Goal: Task Accomplishment & Management: Use online tool/utility

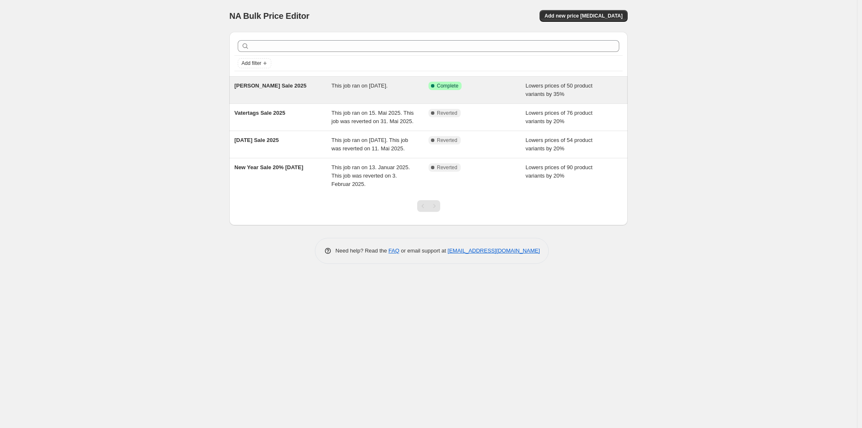
click at [388, 85] on span "This job ran on [DATE]." at bounding box center [360, 86] width 56 height 6
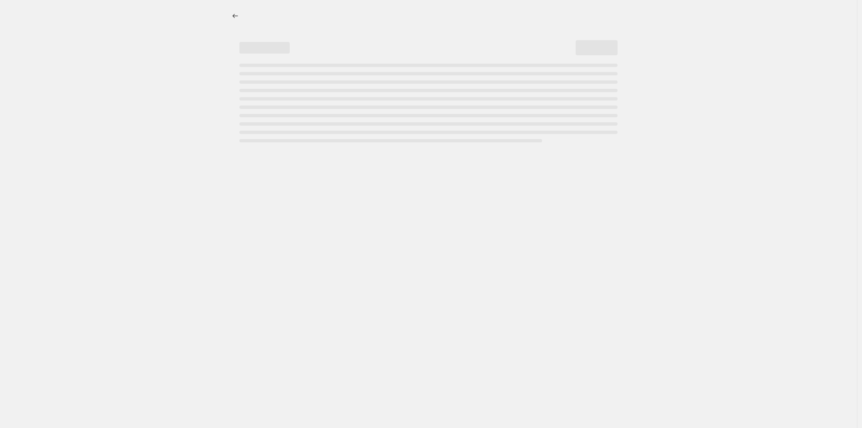
select select "percentage"
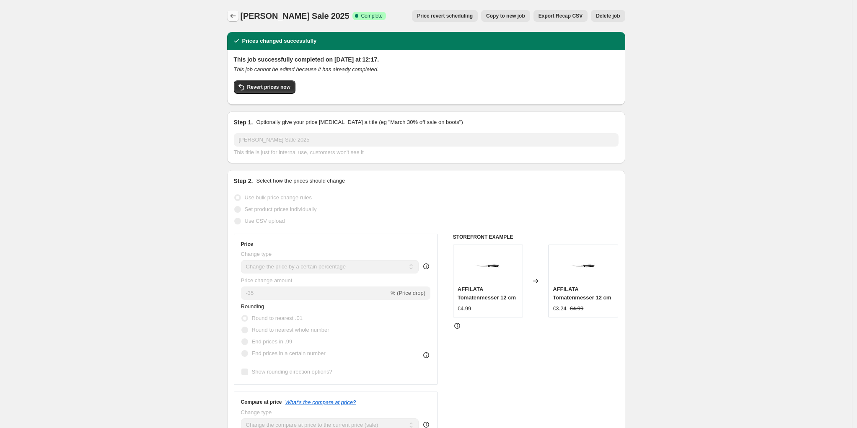
click at [235, 16] on icon "Price change jobs" at bounding box center [233, 16] width 8 height 8
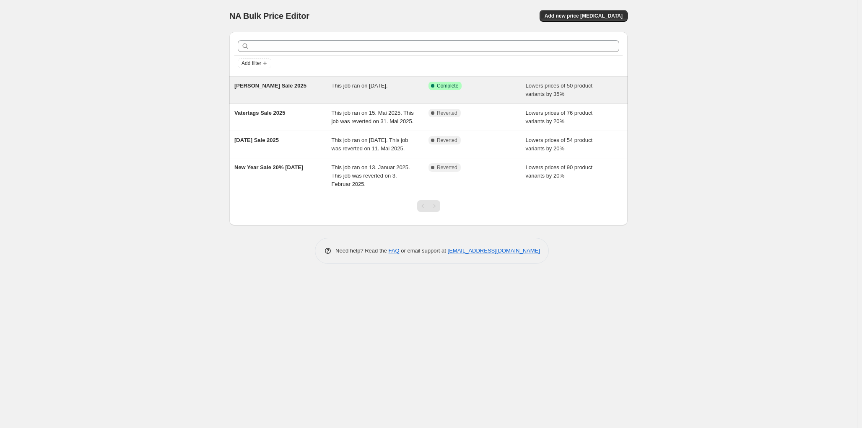
click at [388, 87] on span "This job ran on [DATE]." at bounding box center [360, 86] width 56 height 6
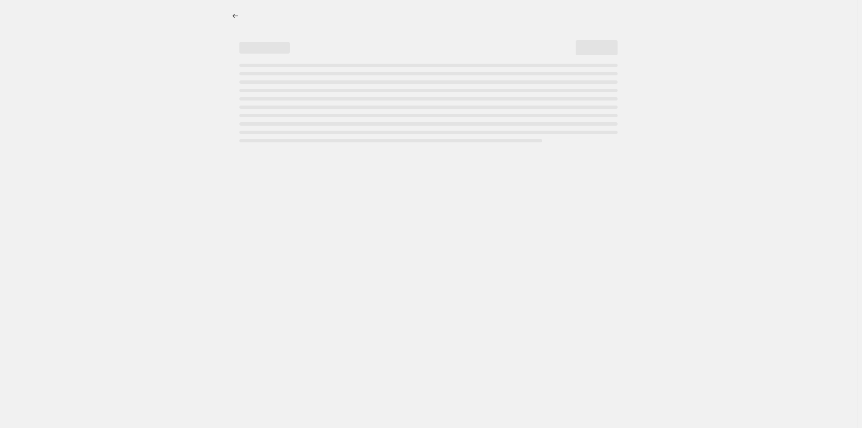
select select "percentage"
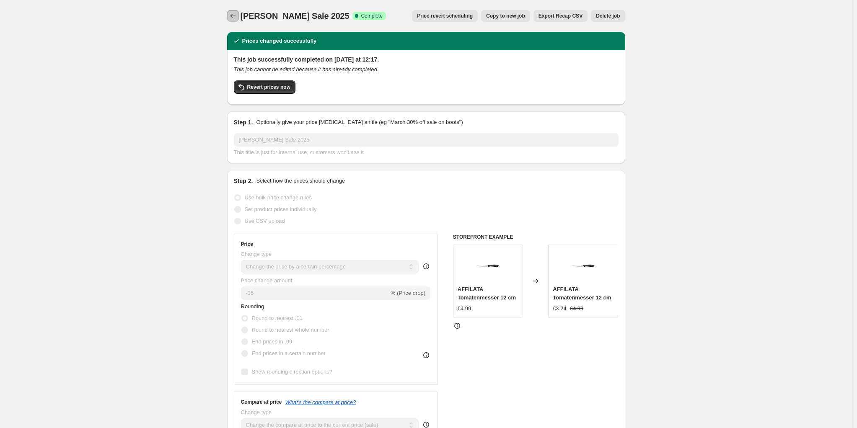
click at [234, 16] on icon "Price change jobs" at bounding box center [233, 16] width 8 height 8
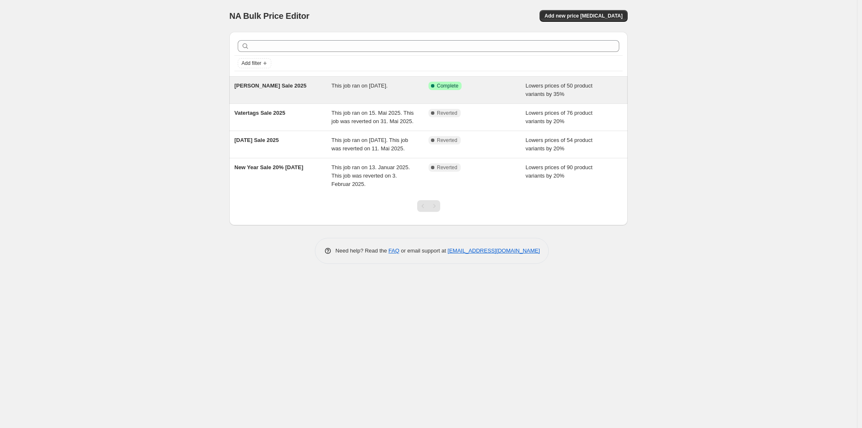
click at [375, 85] on span "This job ran on [DATE]." at bounding box center [360, 86] width 56 height 6
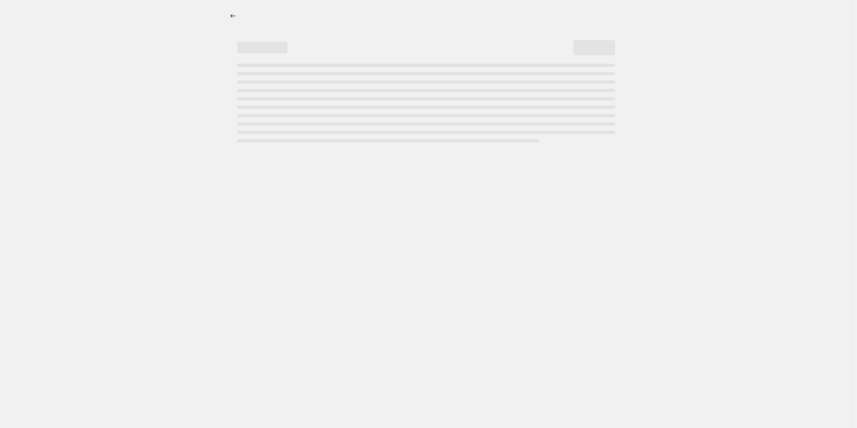
select select "percentage"
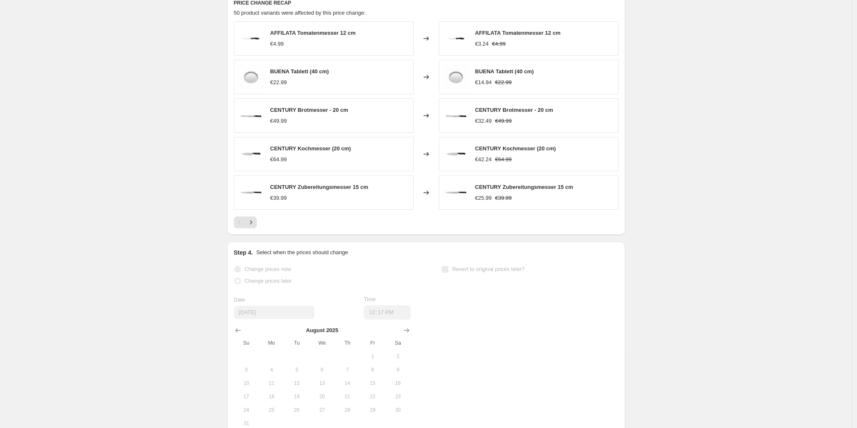
scroll to position [653, 0]
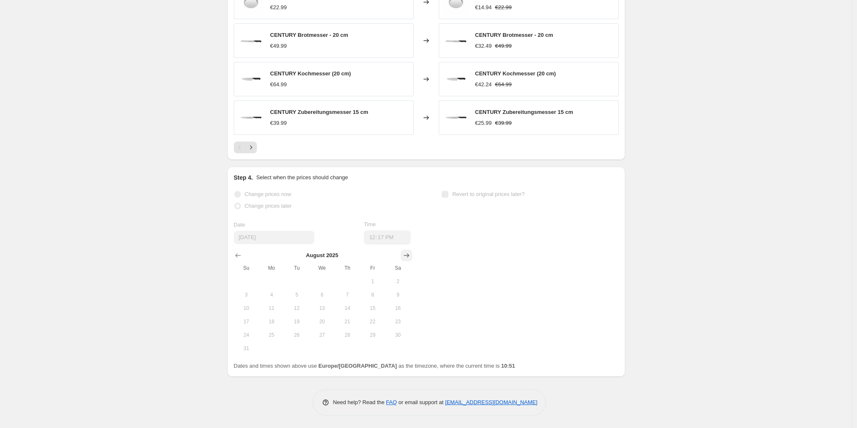
click at [409, 254] on icon "Show next month, September 2025" at bounding box center [406, 256] width 5 height 4
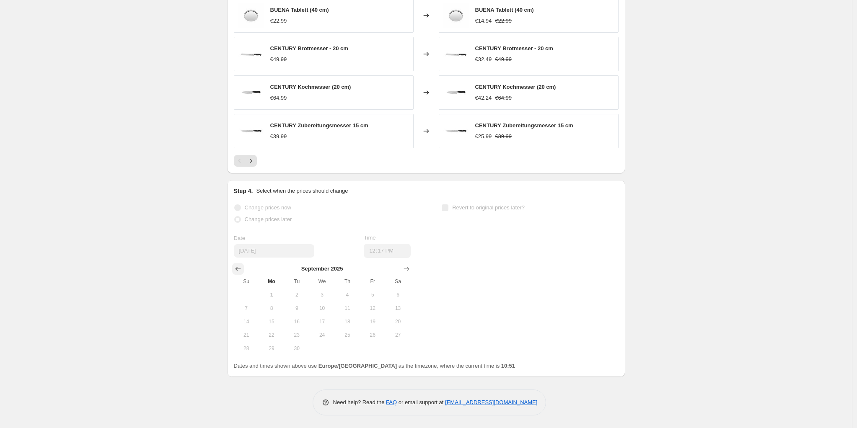
click at [237, 270] on icon "Show previous month, August 2025" at bounding box center [238, 269] width 8 height 8
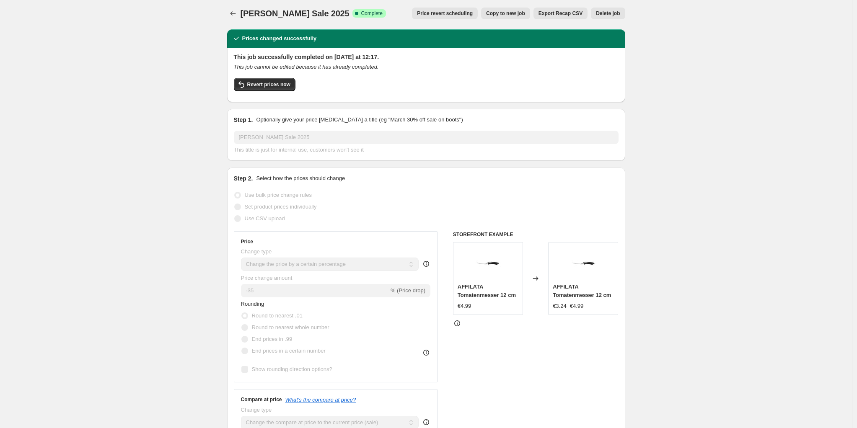
scroll to position [0, 0]
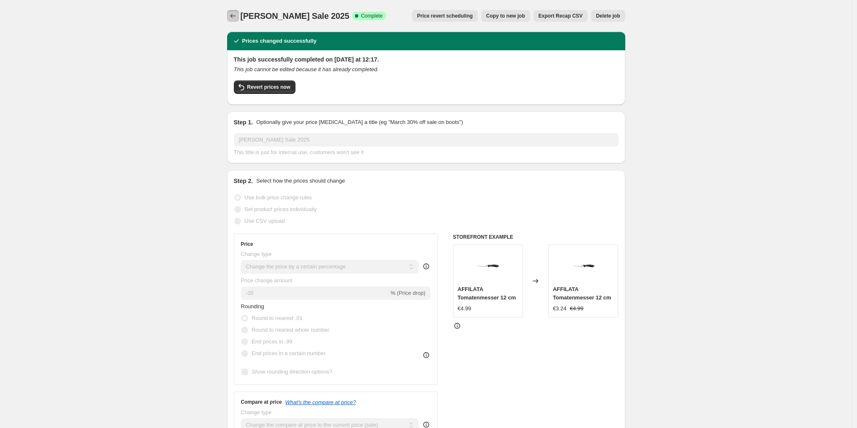
click at [234, 17] on icon "Price change jobs" at bounding box center [232, 16] width 5 height 4
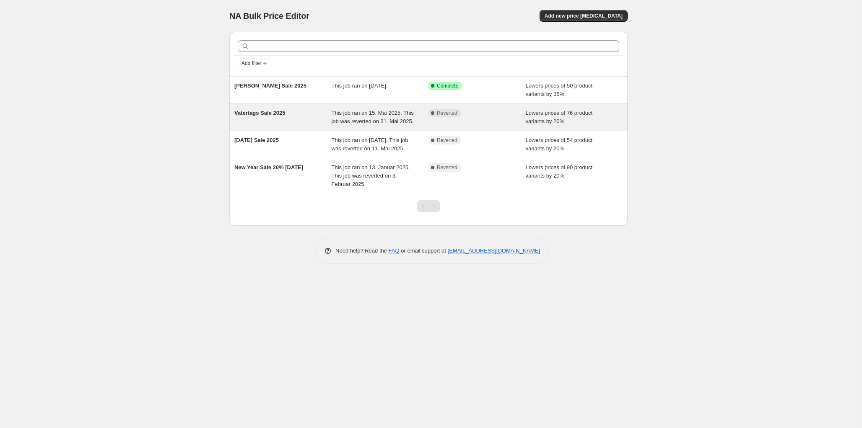
click at [342, 124] on span "This job ran on 15. Mai 2025. This job was reverted on 31. Mai 2025." at bounding box center [373, 117] width 82 height 15
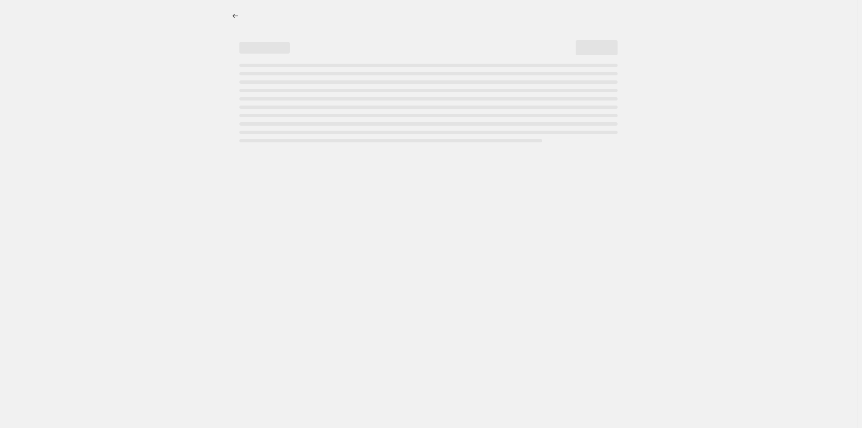
select select "percentage"
select select "tag"
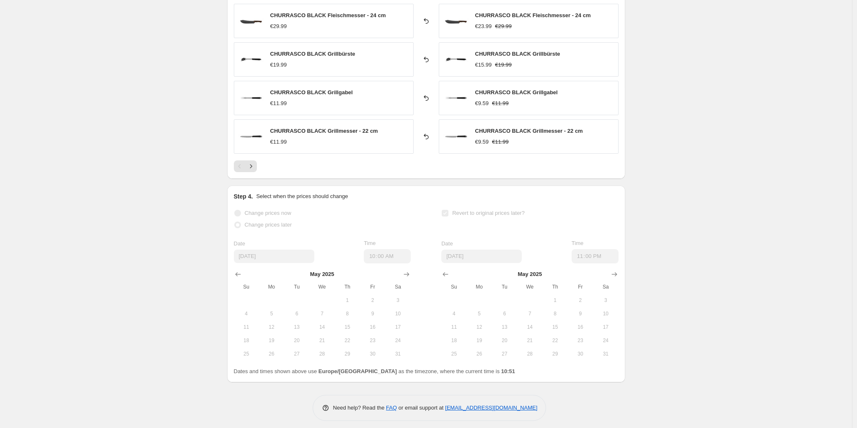
scroll to position [731, 0]
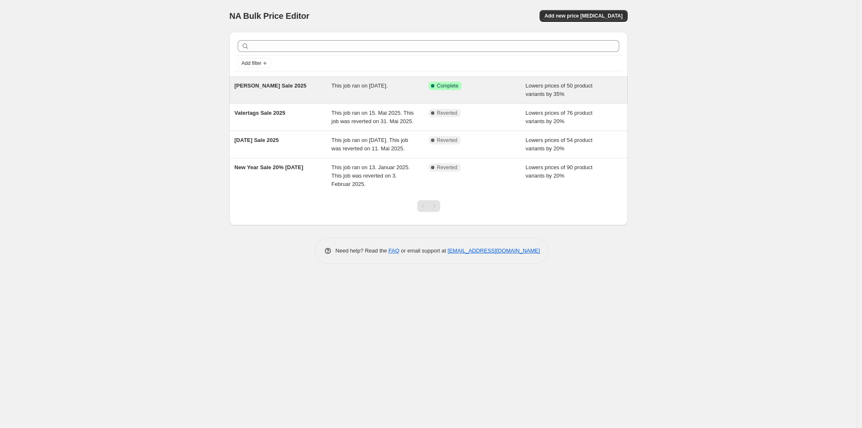
click at [369, 90] on div "This job ran on [DATE]." at bounding box center [380, 90] width 97 height 17
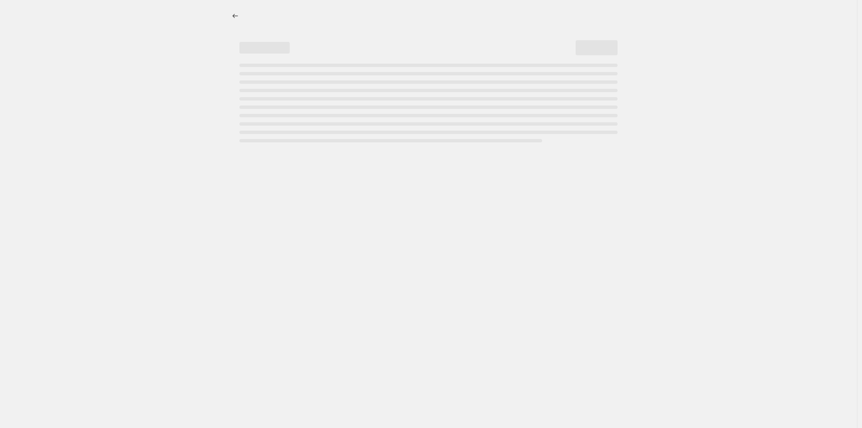
select select "percentage"
